Goal: Task Accomplishment & Management: Manage account settings

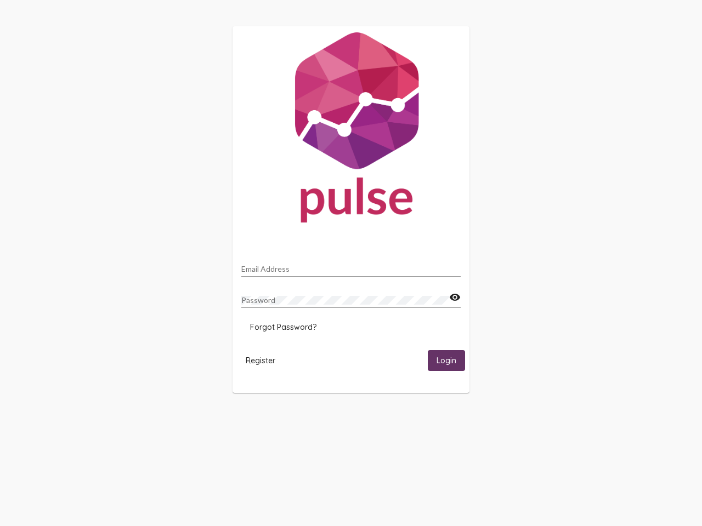
click at [351, 266] on input "Email Address" at bounding box center [350, 269] width 219 height 9
click at [455, 298] on mat-icon "visibility" at bounding box center [455, 297] width 12 height 13
click at [283, 327] on span "Forgot Password?" at bounding box center [283, 327] width 66 height 10
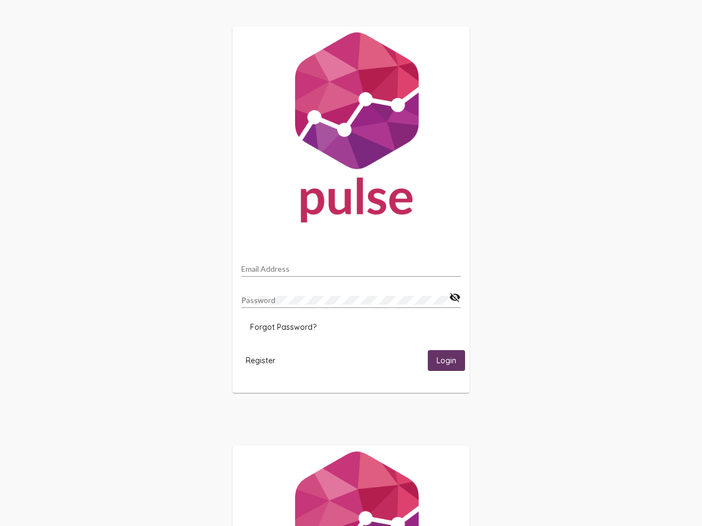
click at [260, 360] on span "Register" at bounding box center [261, 361] width 30 height 10
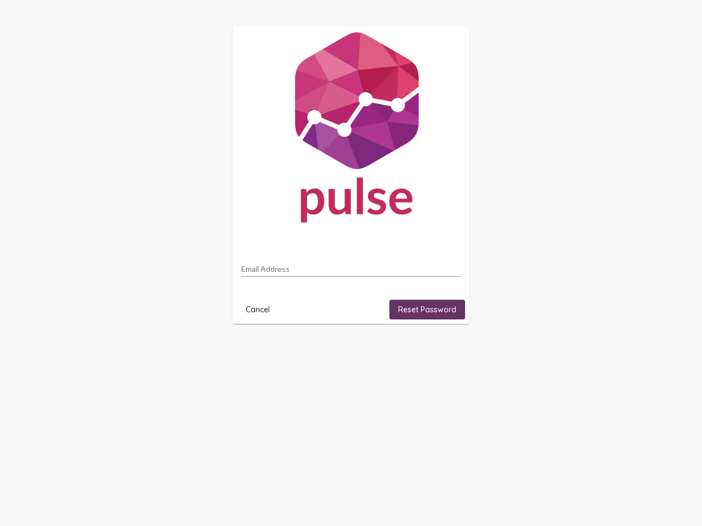
click at [446, 350] on html "Email Address Cancel Reset Password" at bounding box center [351, 175] width 702 height 350
